Goal: Find contact information: Find contact information

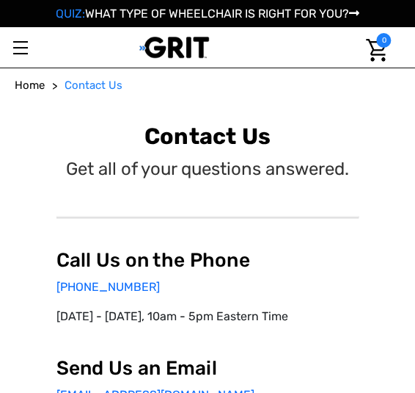
select select "US"
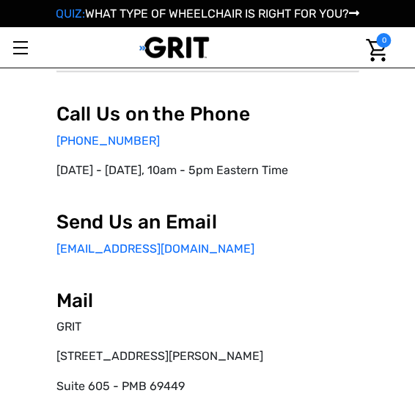
scroll to position [147, 0]
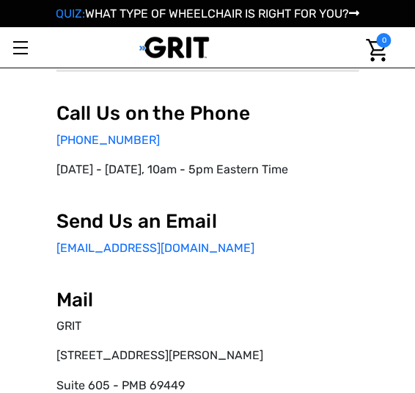
select select "US"
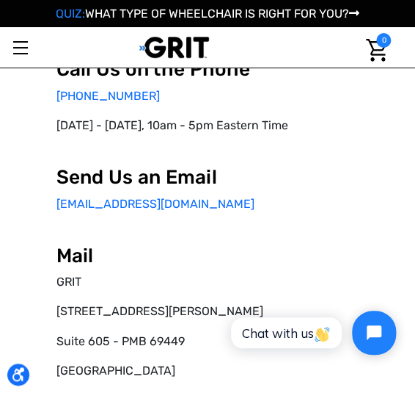
scroll to position [0, 0]
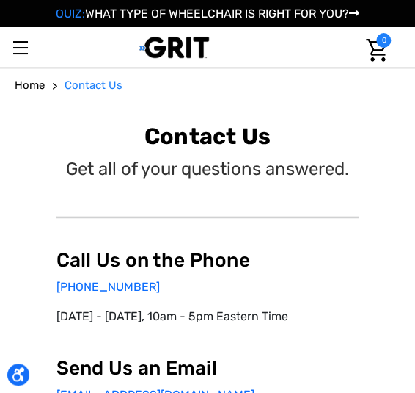
select select "US"
